Goal: Task Accomplishment & Management: Manage account settings

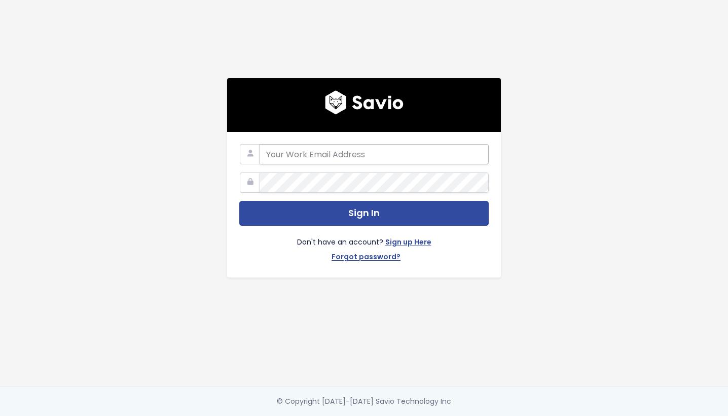
click at [339, 154] on input "email" at bounding box center [374, 154] width 229 height 20
type input "[EMAIL_ADDRESS][DOMAIN_NAME]"
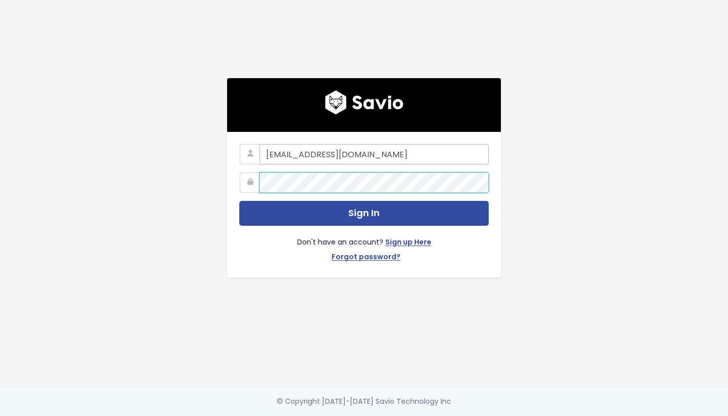
click at [239, 201] on button "Sign In" at bounding box center [364, 213] width 250 height 25
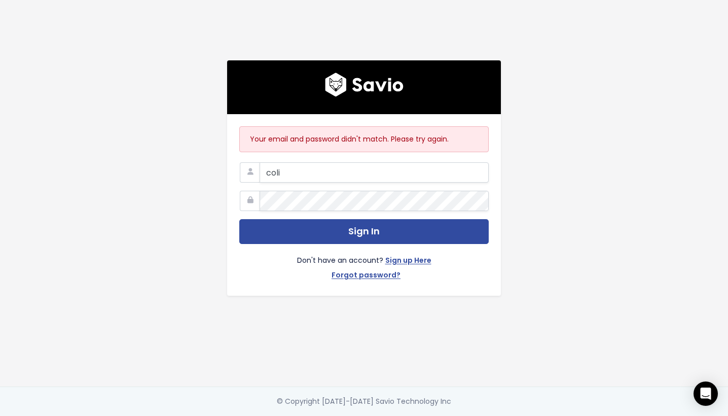
type input "[EMAIL_ADDRESS][DOMAIN_NAME]"
click at [239, 219] on button "Sign In" at bounding box center [364, 231] width 250 height 25
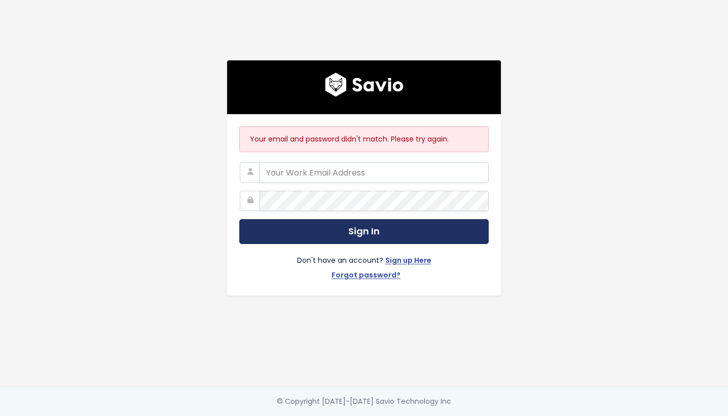
click at [361, 229] on button "Sign In" at bounding box center [364, 231] width 250 height 25
